Goal: Task Accomplishment & Management: Manage account settings

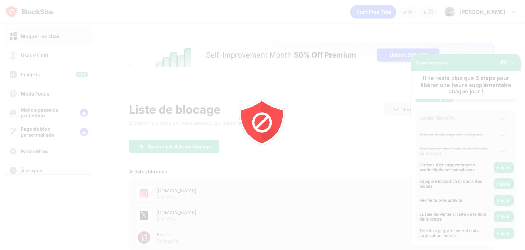
click at [61, 57] on div at bounding box center [262, 125] width 525 height 250
click at [336, 150] on div at bounding box center [262, 125] width 525 height 250
click at [286, 128] on icon "animation" at bounding box center [262, 124] width 123 height 123
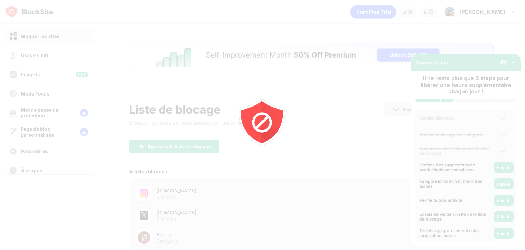
click at [192, 69] on div at bounding box center [262, 125] width 525 height 250
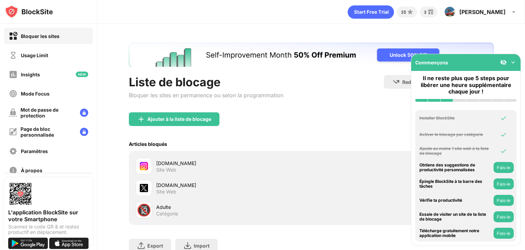
click at [50, 59] on div "Usage Limit" at bounding box center [48, 55] width 89 height 16
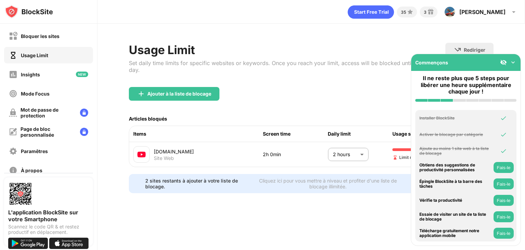
click at [352, 150] on body "Bloquer les sites Usage Limit Insights Mode Focus Mot de passe de protection Pa…" at bounding box center [262, 125] width 525 height 250
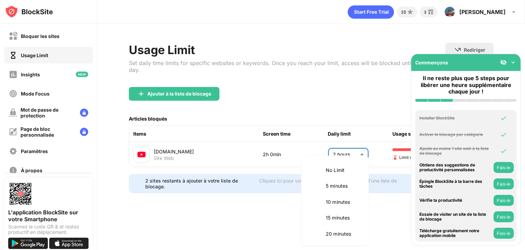
scroll to position [192, 0]
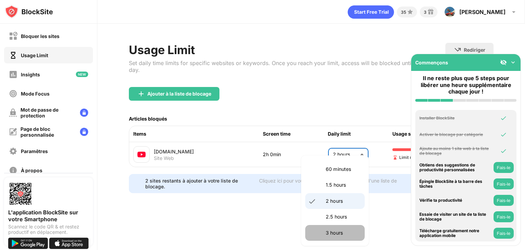
click at [341, 238] on li "3 hours" at bounding box center [335, 233] width 60 height 16
type input "***"
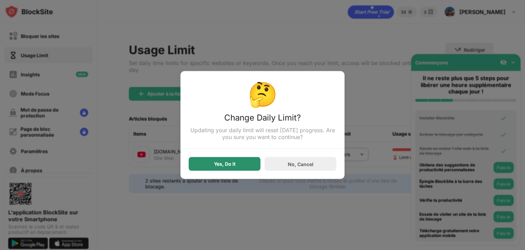
click at [229, 171] on div "🤔 Change Daily Limit? Updating your daily limit will reset today’s progress. Ar…" at bounding box center [263, 125] width 164 height 108
click at [235, 169] on div "Yes, Do It" at bounding box center [225, 164] width 72 height 14
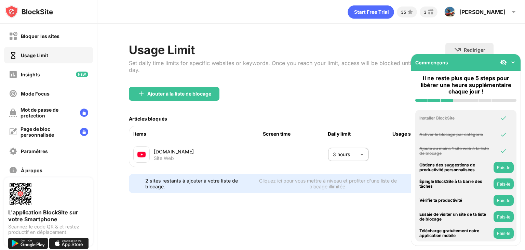
click at [504, 62] on img at bounding box center [503, 62] width 7 height 7
